Goal: Transaction & Acquisition: Purchase product/service

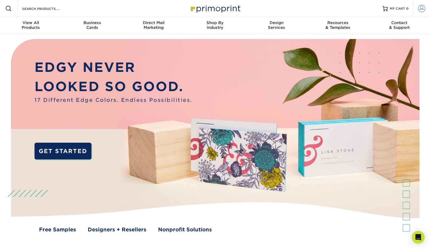
click at [415, 10] on link "Account" at bounding box center [421, 8] width 17 height 17
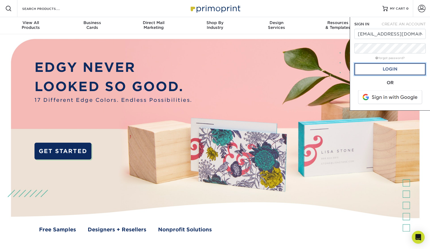
click at [402, 68] on link "Login" at bounding box center [390, 69] width 71 height 12
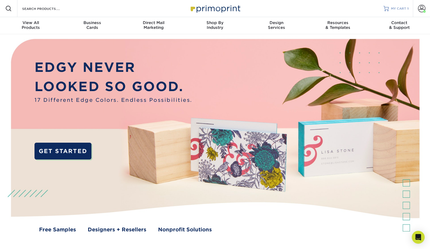
click at [402, 8] on span "MY CART" at bounding box center [398, 8] width 15 height 5
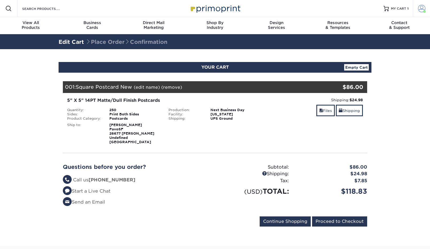
click at [422, 7] on span at bounding box center [421, 8] width 7 height 7
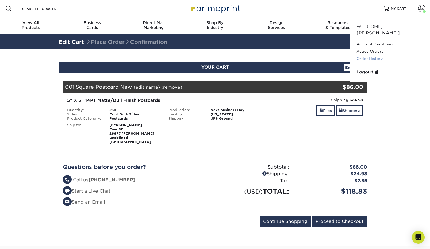
click at [373, 55] on link "Order History" at bounding box center [390, 58] width 67 height 7
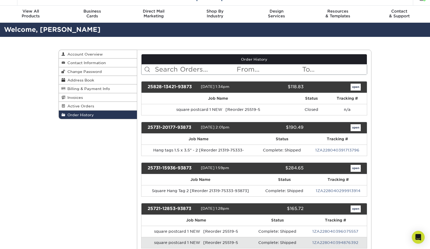
scroll to position [12, 0]
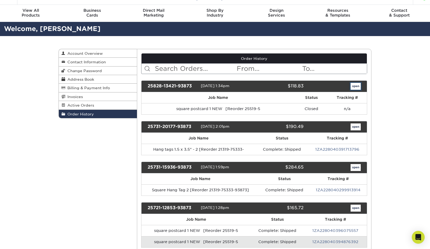
click at [357, 86] on link "open" at bounding box center [356, 86] width 10 height 7
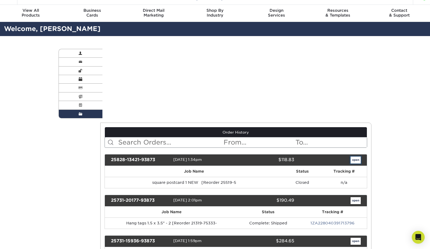
scroll to position [0, 0]
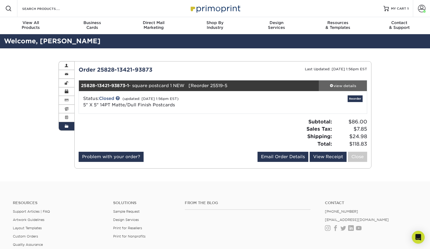
click at [342, 83] on div "view details" at bounding box center [343, 85] width 48 height 5
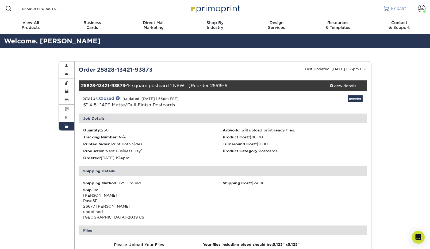
click at [403, 9] on span "MY CART" at bounding box center [398, 8] width 15 height 5
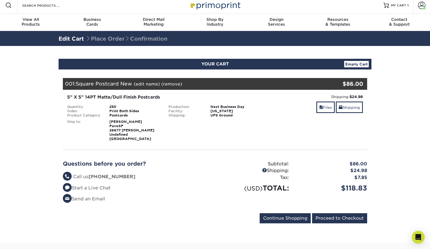
scroll to position [3, 0]
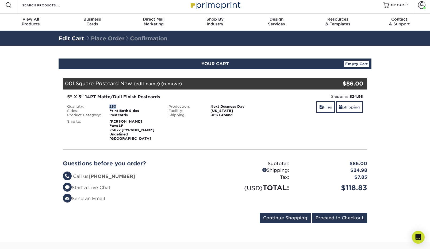
drag, startPoint x: 117, startPoint y: 105, endPoint x: 102, endPoint y: 106, distance: 15.0
click at [102, 106] on li "Quantity: 250" at bounding box center [113, 107] width 101 height 4
click at [327, 103] on link "Files" at bounding box center [326, 107] width 18 height 12
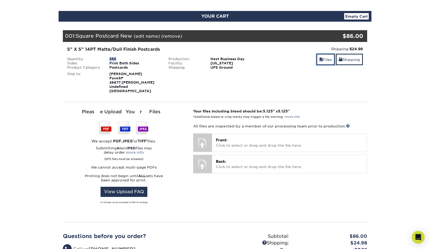
scroll to position [61, 0]
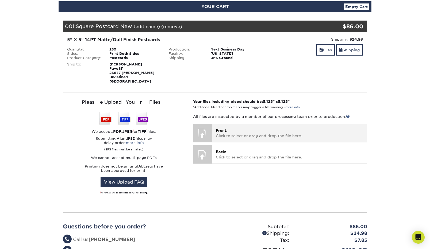
click at [219, 130] on span "Front:" at bounding box center [222, 130] width 12 height 4
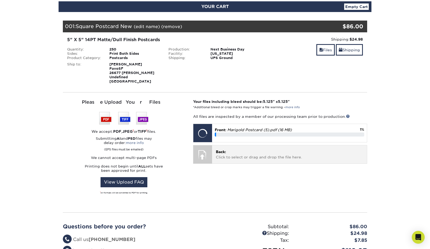
click at [206, 150] on div at bounding box center [203, 155] width 19 height 19
click at [215, 149] on div "Back: Click to select or drag and drop the file here. Choose file" at bounding box center [289, 155] width 155 height 18
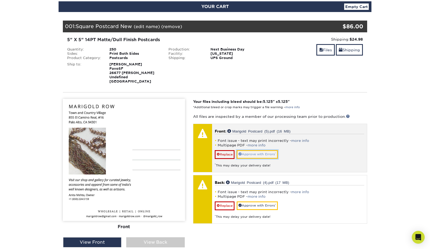
click at [250, 157] on link "Approve with Errors *" at bounding box center [257, 154] width 41 height 8
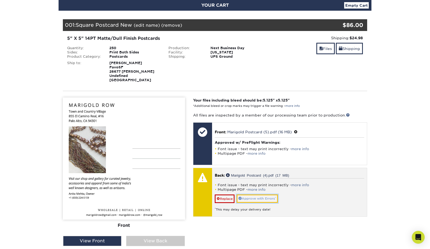
click at [252, 201] on link "Approve with Errors *" at bounding box center [257, 199] width 41 height 8
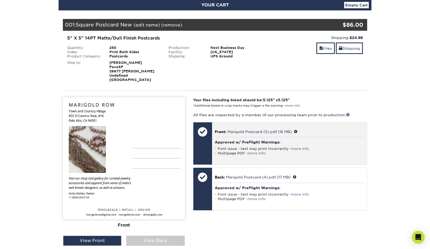
scroll to position [62, 0]
click at [230, 137] on div "Front: Marigold Postcard (5).pdf (16 MB) Approved w/ PreFlight Warnings: Font i…" at bounding box center [289, 144] width 155 height 43
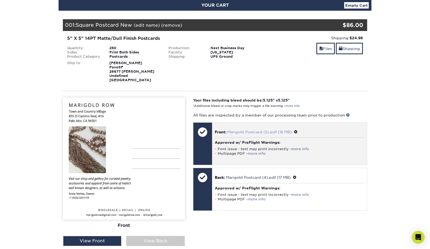
click at [238, 134] on link "Marigold Postcard (5).pdf (16 MB)" at bounding box center [260, 132] width 65 height 4
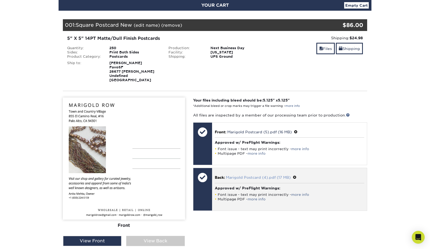
click at [268, 177] on link "Marigold Postcard (4).pdf (17 MB)" at bounding box center [258, 178] width 65 height 4
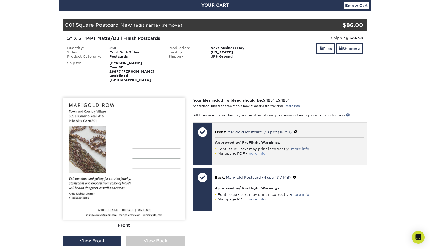
click at [250, 153] on link "more info" at bounding box center [257, 154] width 18 height 4
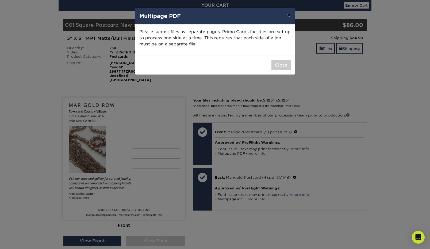
click at [291, 15] on button "×" at bounding box center [289, 15] width 12 height 15
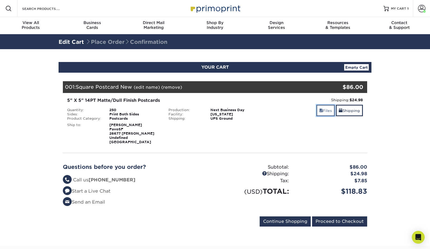
click at [325, 109] on link "Files" at bounding box center [326, 111] width 18 height 12
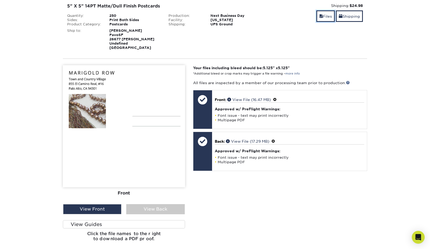
scroll to position [154, 0]
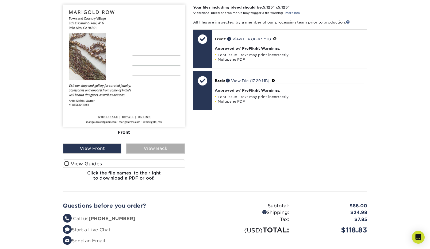
click at [143, 145] on div "View Back" at bounding box center [155, 149] width 58 height 10
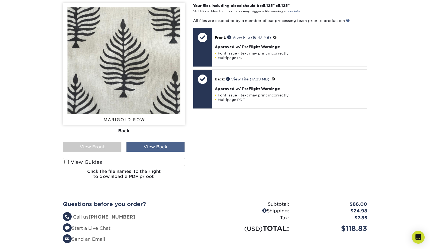
scroll to position [157, 0]
click at [100, 149] on div "View Front" at bounding box center [92, 147] width 58 height 10
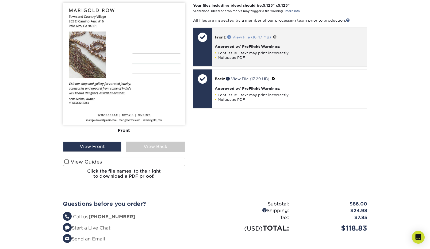
click at [249, 35] on link "View File (16.47 MB)" at bounding box center [250, 37] width 44 height 4
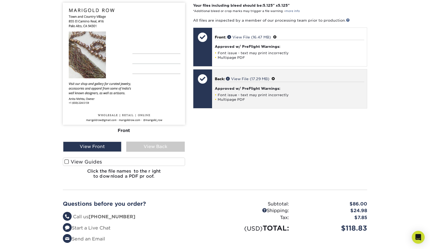
click at [249, 73] on div "Back: View File (17.29 MB) Approved w/ PreFlight Warnings: Font issue - text ma…" at bounding box center [289, 89] width 155 height 39
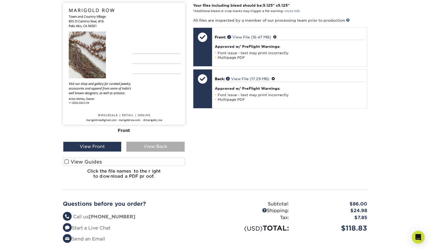
click at [175, 147] on div "View Back" at bounding box center [155, 147] width 58 height 10
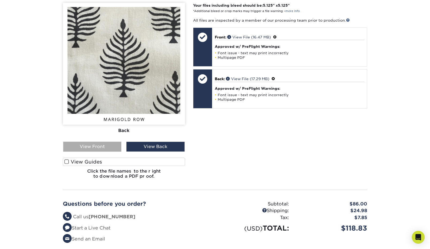
click at [104, 142] on div "View Front" at bounding box center [92, 147] width 58 height 10
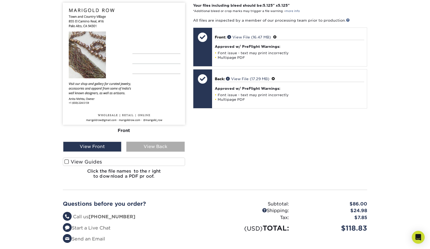
click at [155, 144] on div "View Back" at bounding box center [155, 147] width 58 height 10
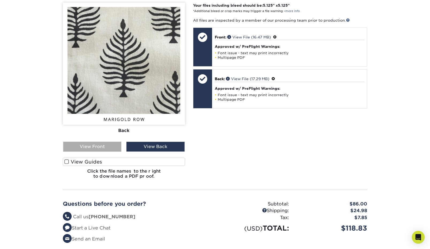
click at [112, 144] on div "View Front" at bounding box center [92, 147] width 58 height 10
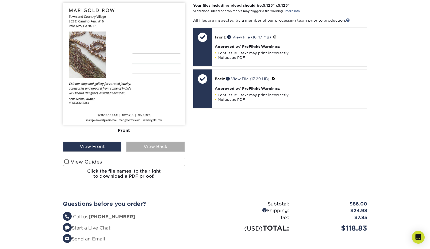
click at [149, 144] on div "View Back" at bounding box center [155, 147] width 58 height 10
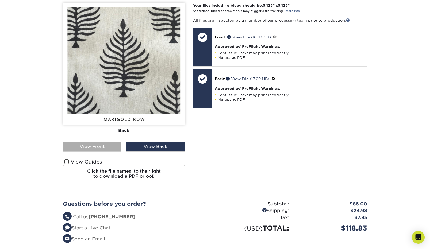
click at [96, 145] on div "View Front" at bounding box center [92, 147] width 58 height 10
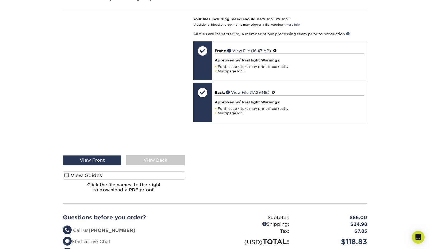
scroll to position [145, 0]
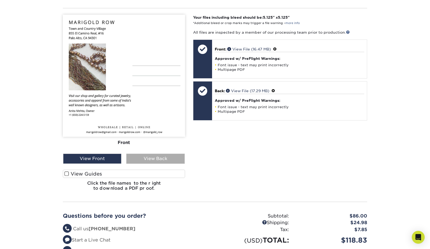
click at [140, 155] on div "View Back" at bounding box center [155, 159] width 58 height 10
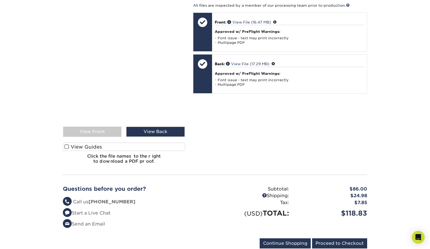
scroll to position [257, 0]
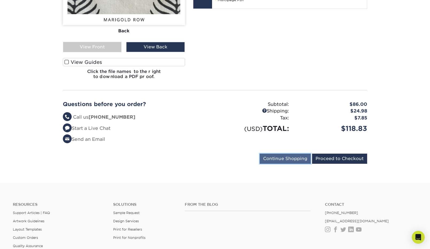
click at [305, 161] on input "Continue Shopping" at bounding box center [285, 159] width 51 height 10
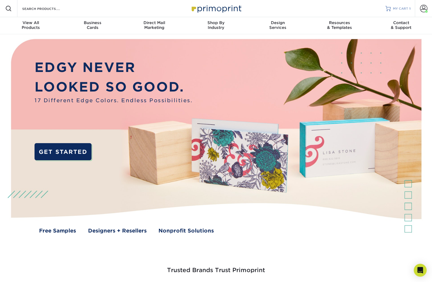
click at [403, 9] on span "MY CART" at bounding box center [400, 8] width 15 height 5
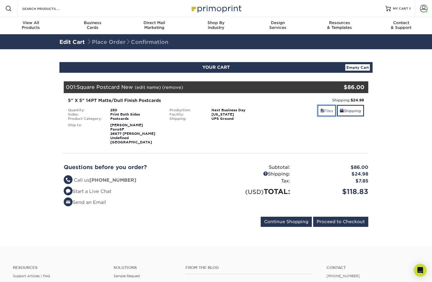
click at [320, 113] on link "Files" at bounding box center [326, 111] width 18 height 12
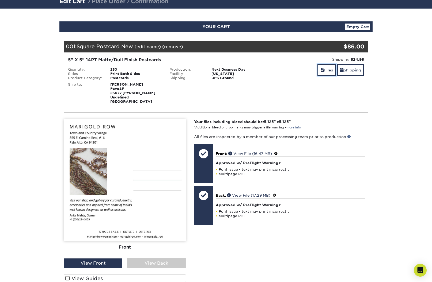
scroll to position [48, 0]
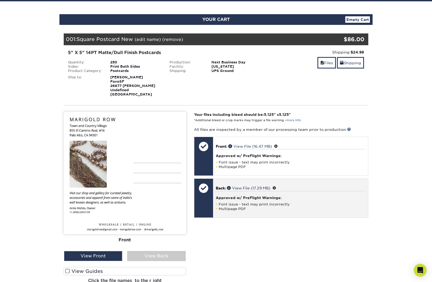
click at [241, 180] on div "Back: View File (17.29 MB) Approved w/ PreFlight Warnings: Font issue - text ma…" at bounding box center [290, 198] width 155 height 39
click at [249, 187] on link "View File (17.29 MB)" at bounding box center [248, 188] width 43 height 4
